Goal: Subscribe to service/newsletter

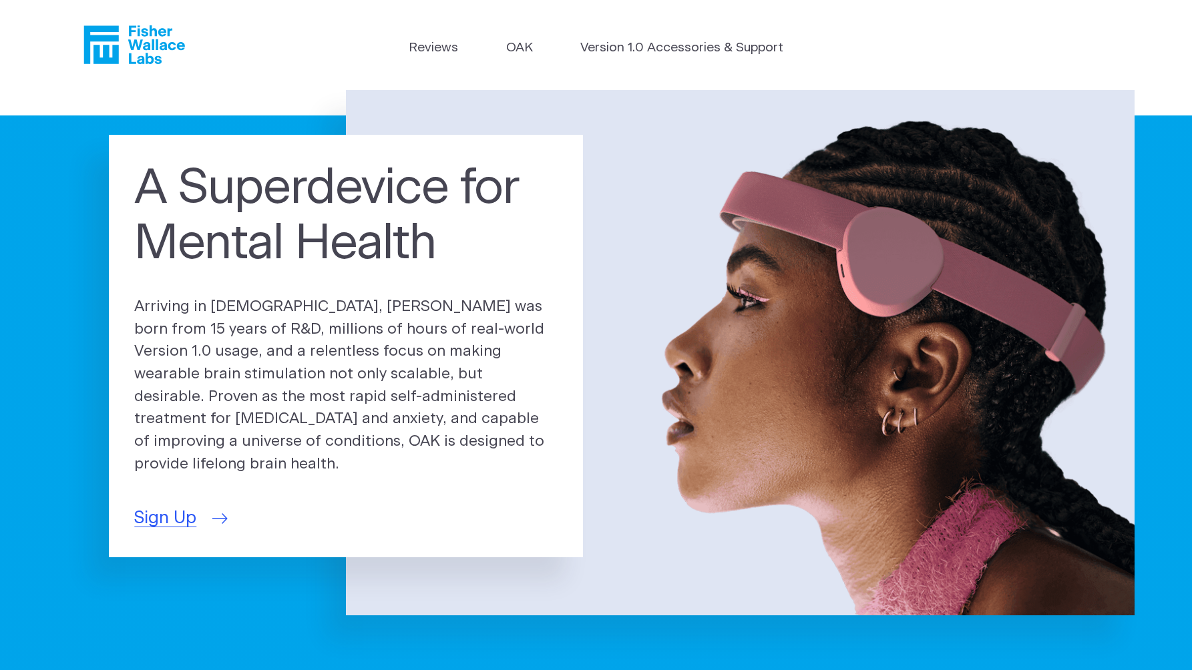
click at [211, 518] on link "Sign Up" at bounding box center [179, 518] width 90 height 26
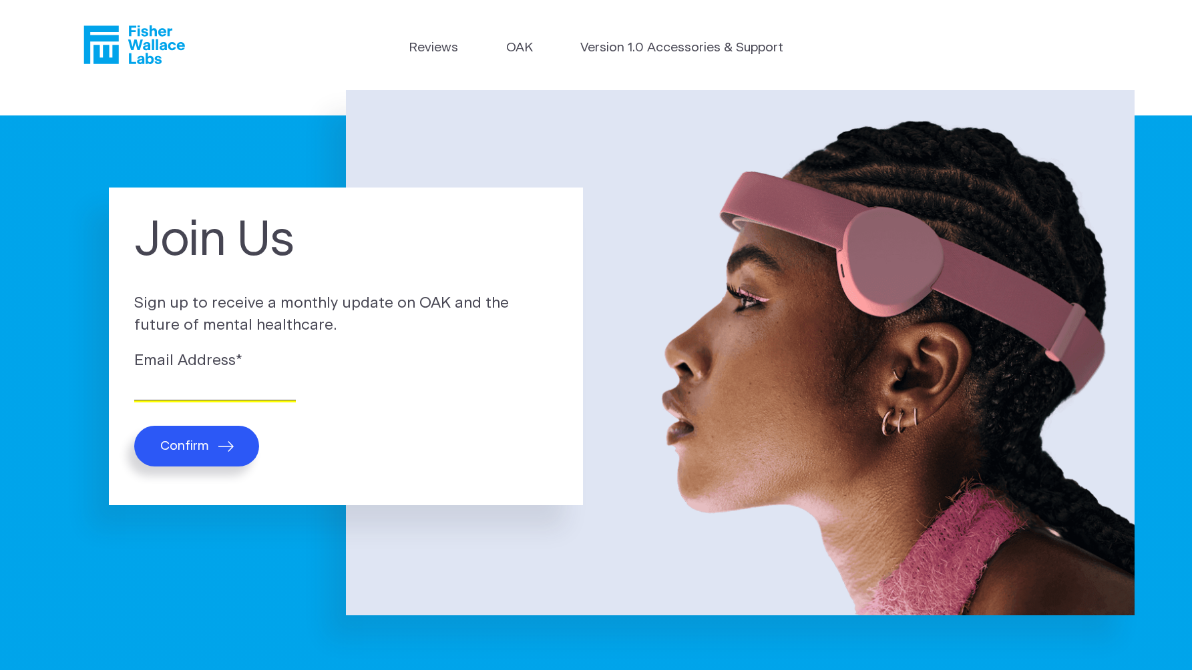
click at [223, 388] on input "Email Address *" at bounding box center [215, 390] width 162 height 21
type input "gaz@magic-posters.com"
click at [210, 450] on button "Confirm" at bounding box center [196, 446] width 125 height 41
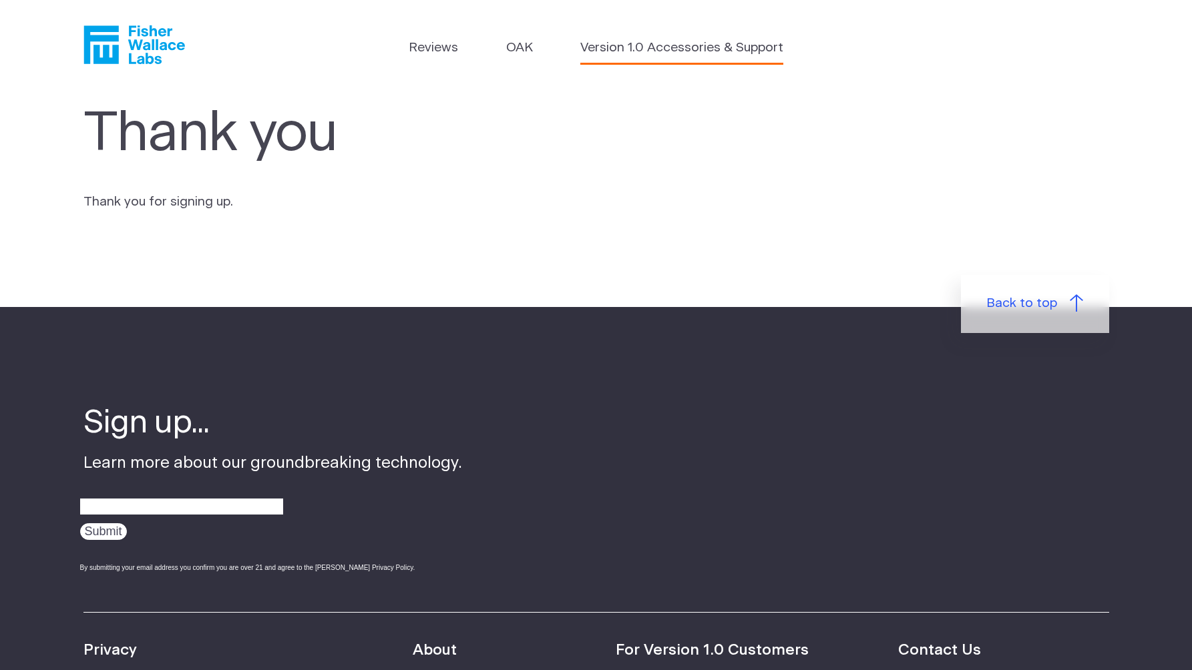
click at [710, 45] on link "Version 1.0 Accessories & Support" at bounding box center [681, 48] width 203 height 19
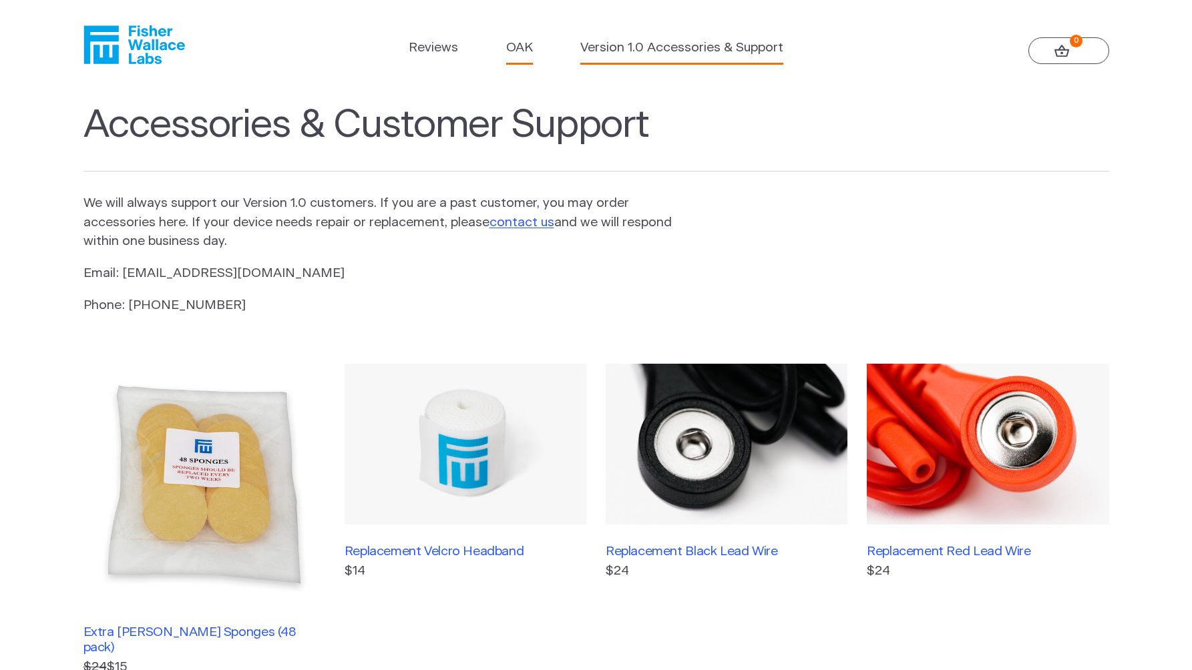
click at [515, 49] on link "OAK" at bounding box center [519, 48] width 27 height 19
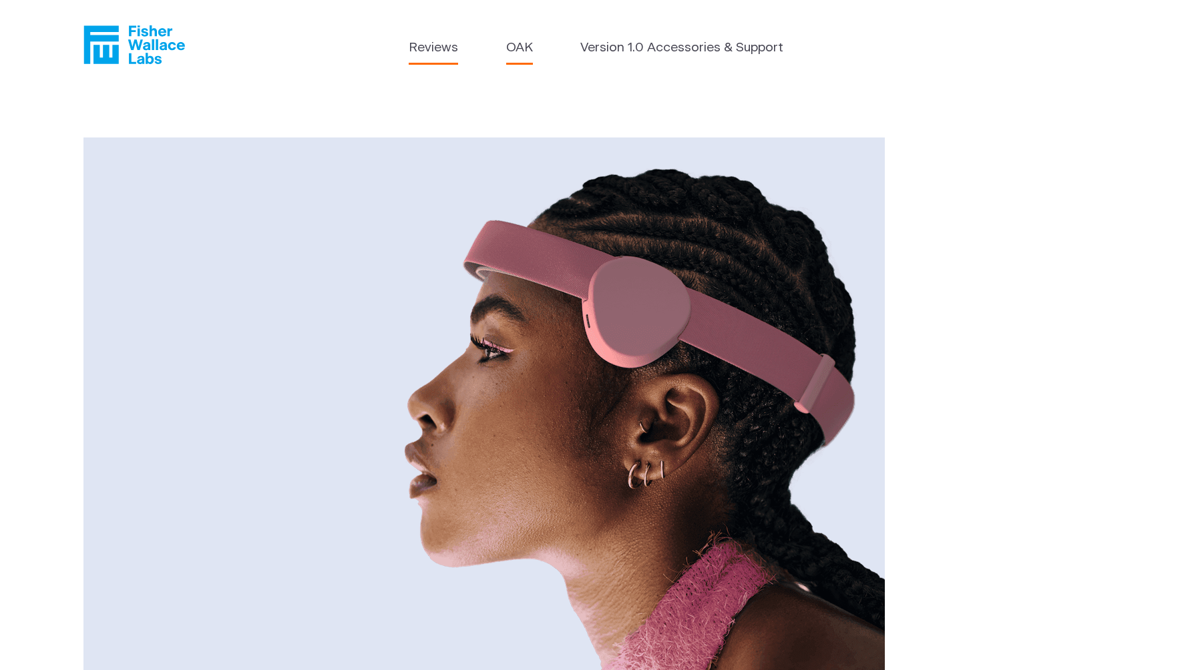
click at [443, 47] on link "Reviews" at bounding box center [433, 48] width 49 height 19
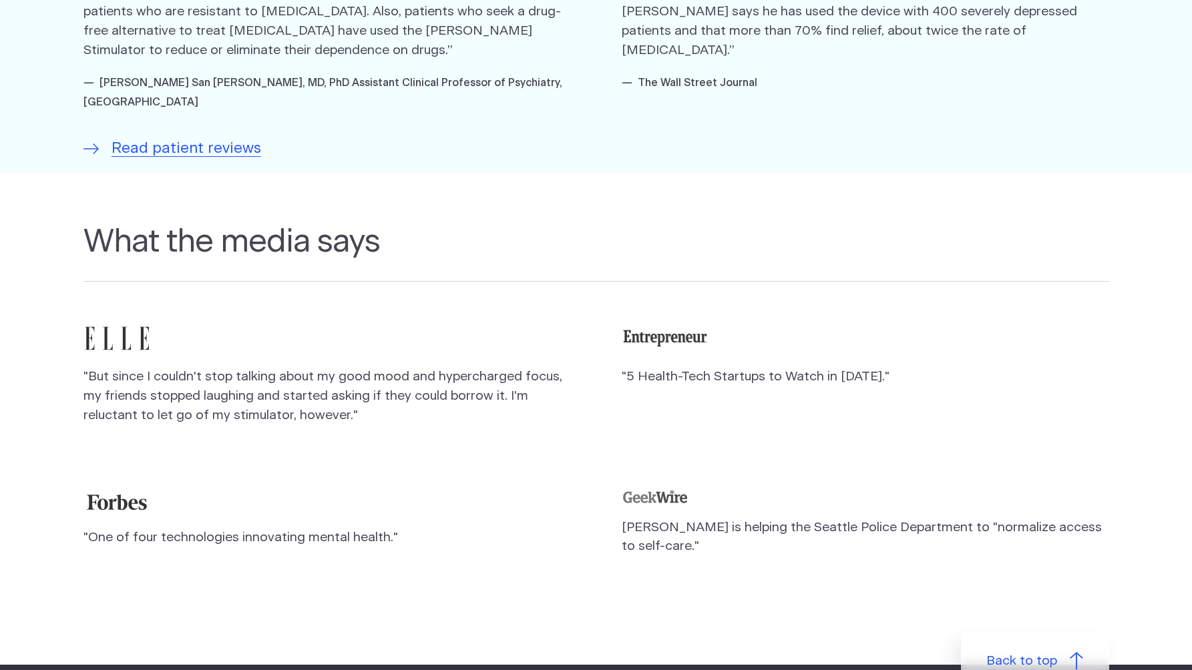
scroll to position [1076, 0]
